Goal: Find specific page/section: Find specific page/section

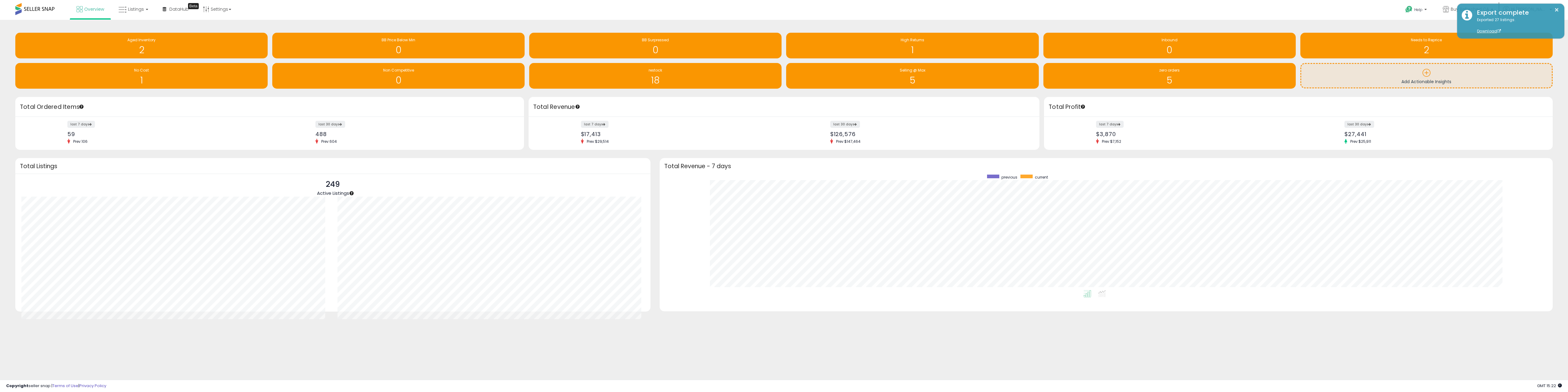
scroll to position [115, 881]
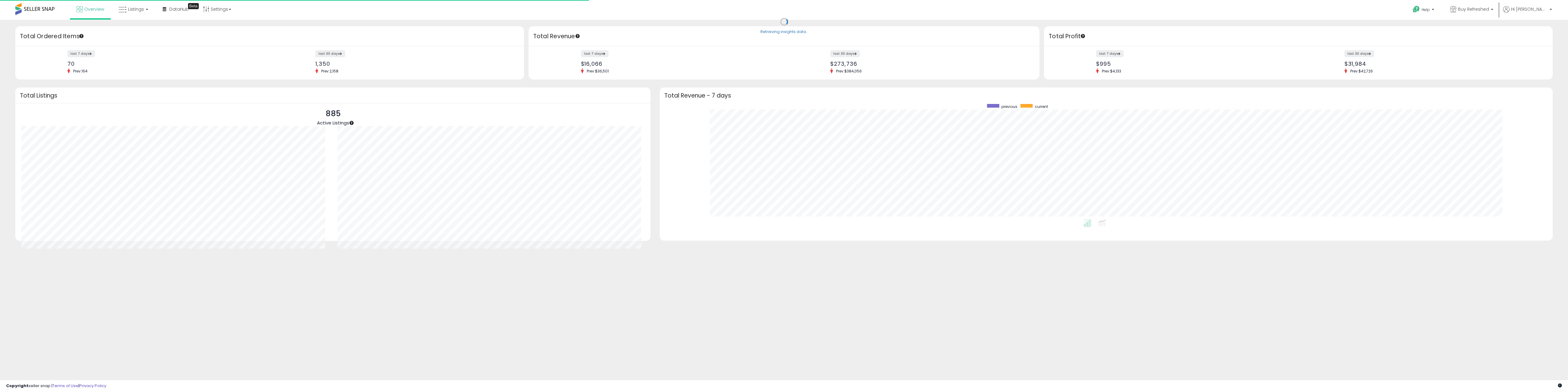
scroll to position [115, 881]
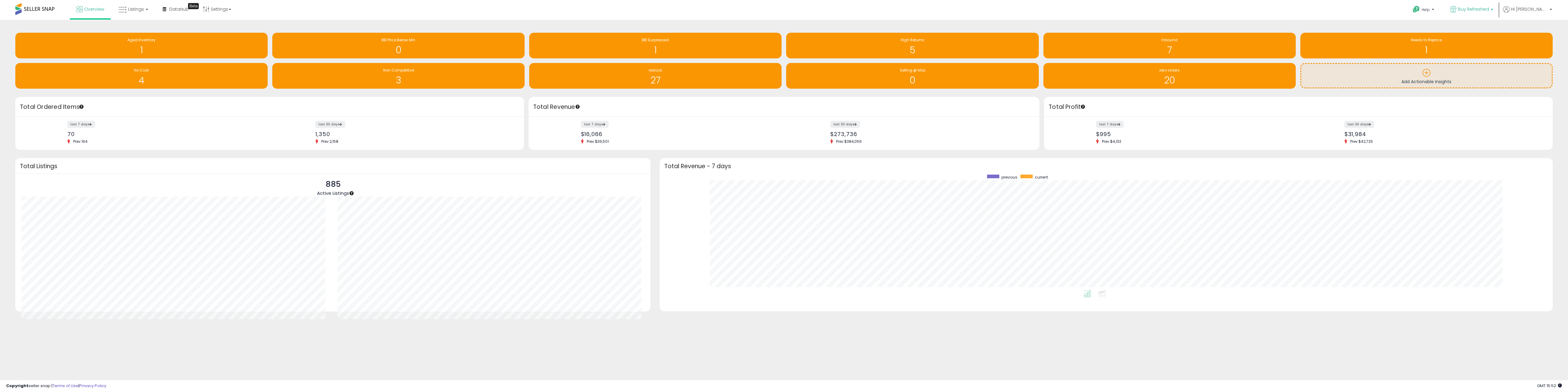
click at [1478, 11] on span "Buy Refreshed" at bounding box center [1473, 9] width 31 height 6
click at [1438, 59] on span "Buy Refreshed MX" at bounding box center [1427, 57] width 40 height 5
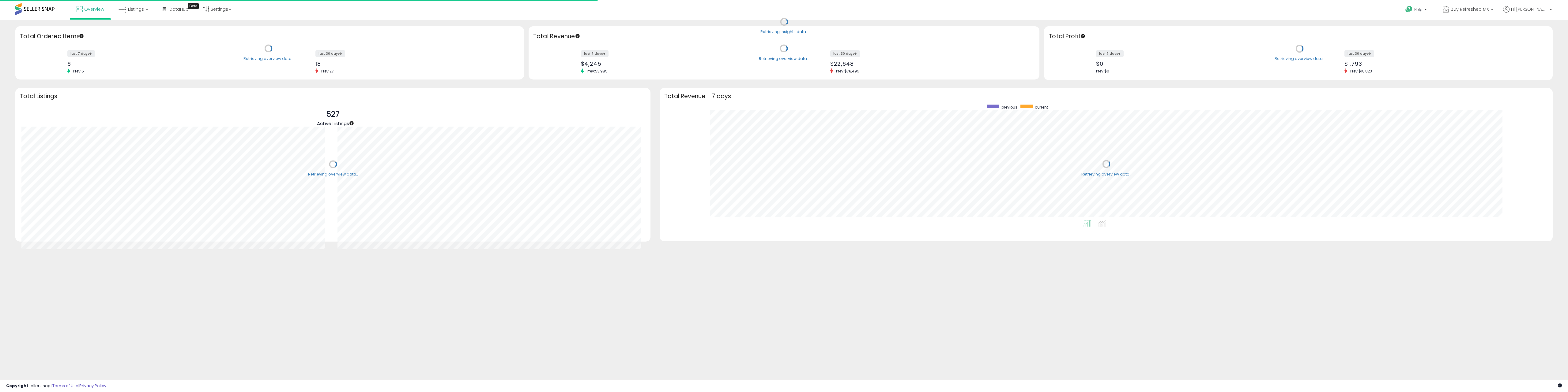
scroll to position [115, 881]
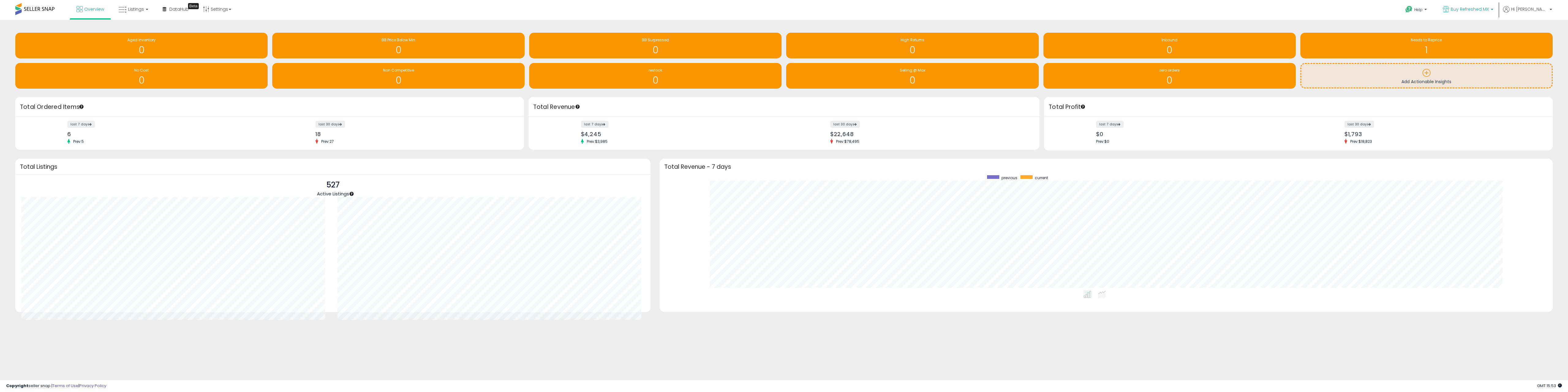
click at [1468, 11] on span "Buy Refreshed MX" at bounding box center [1469, 9] width 38 height 6
click at [1441, 44] on span "Buy Refreshed CA" at bounding box center [1427, 42] width 40 height 5
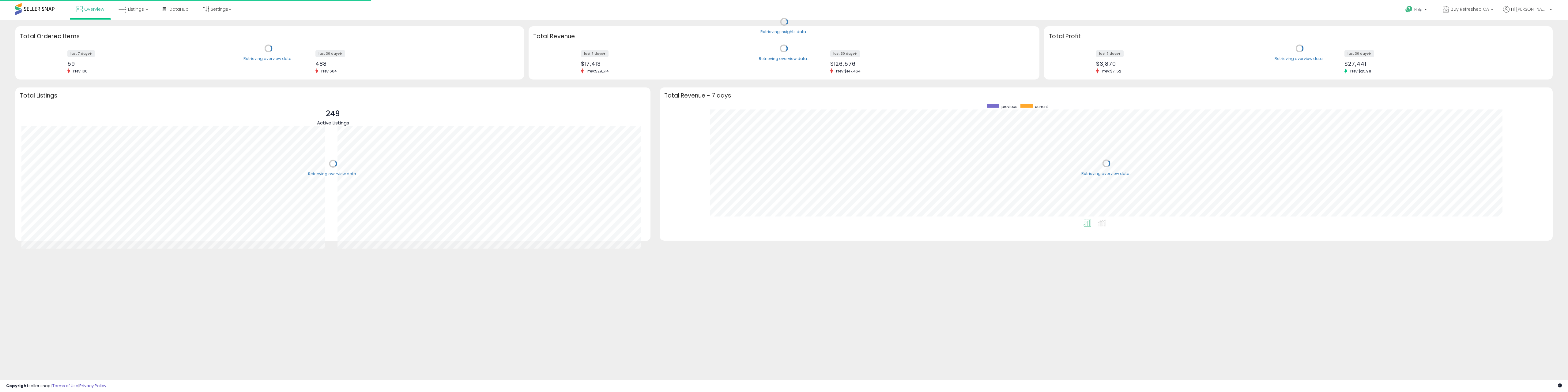
scroll to position [115, 881]
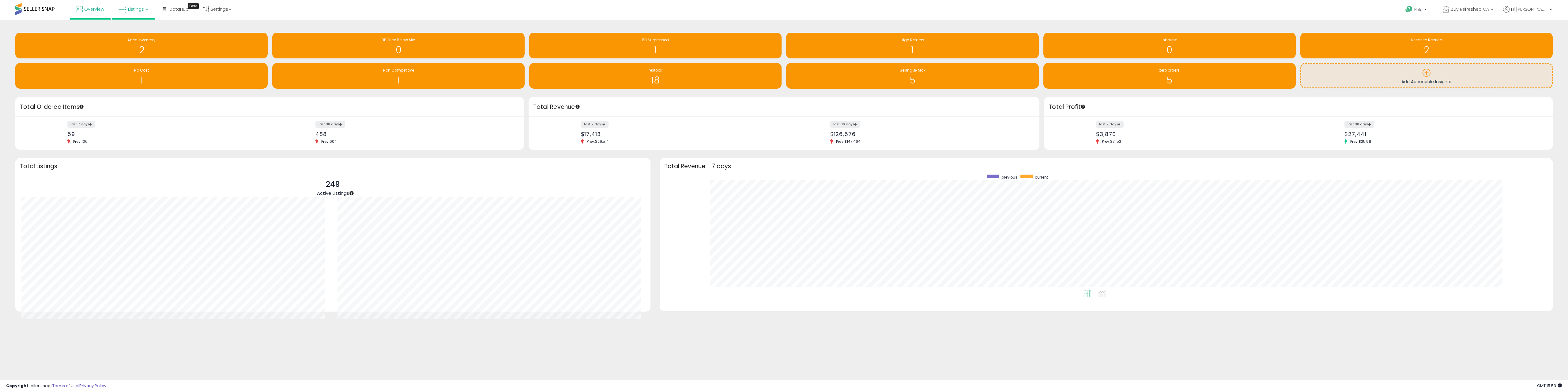
click at [132, 12] on link "Listings" at bounding box center [133, 9] width 39 height 19
click at [131, 54] on icon at bounding box center [139, 53] width 32 height 9
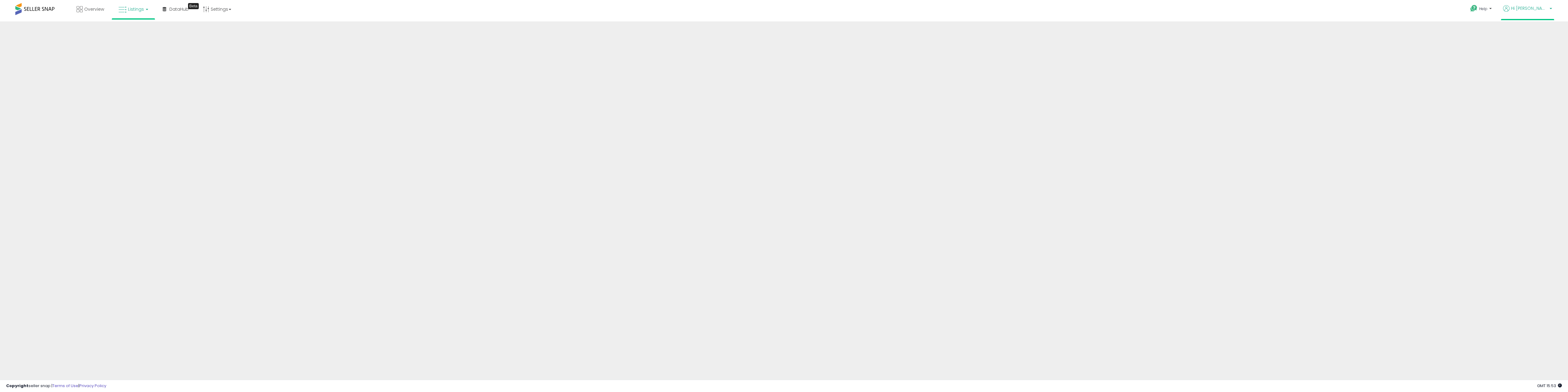
click at [1532, 9] on span "Hi [PERSON_NAME]" at bounding box center [1529, 8] width 37 height 6
click at [1528, 11] on span "Hi [PERSON_NAME]" at bounding box center [1529, 8] width 37 height 6
click at [144, 9] on link "Listings" at bounding box center [133, 9] width 39 height 19
click at [131, 31] on icon at bounding box center [137, 30] width 26 height 8
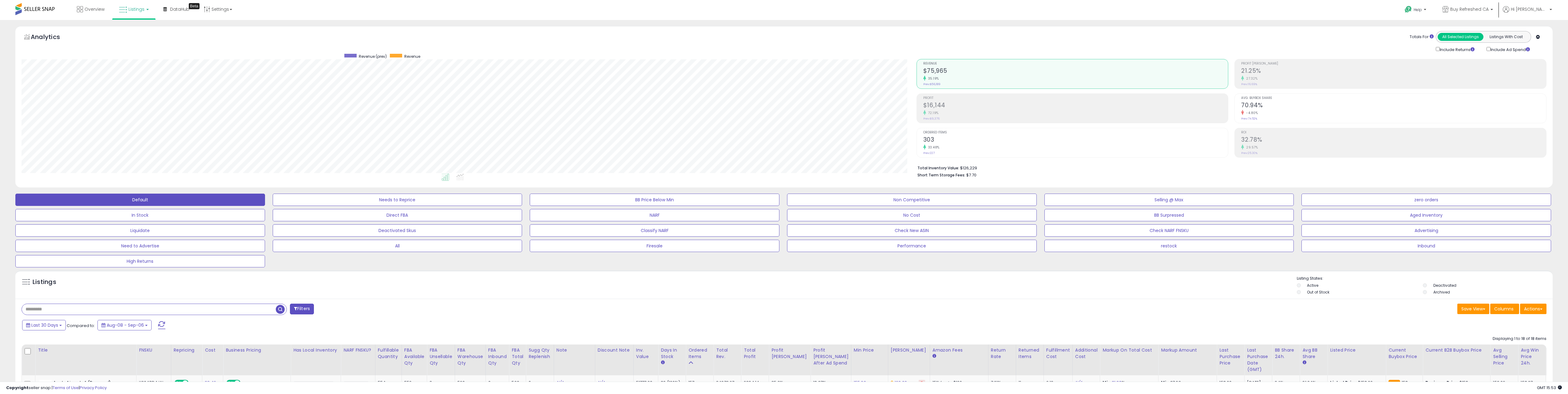
scroll to position [126, 895]
